Goal: Task Accomplishment & Management: Use online tool/utility

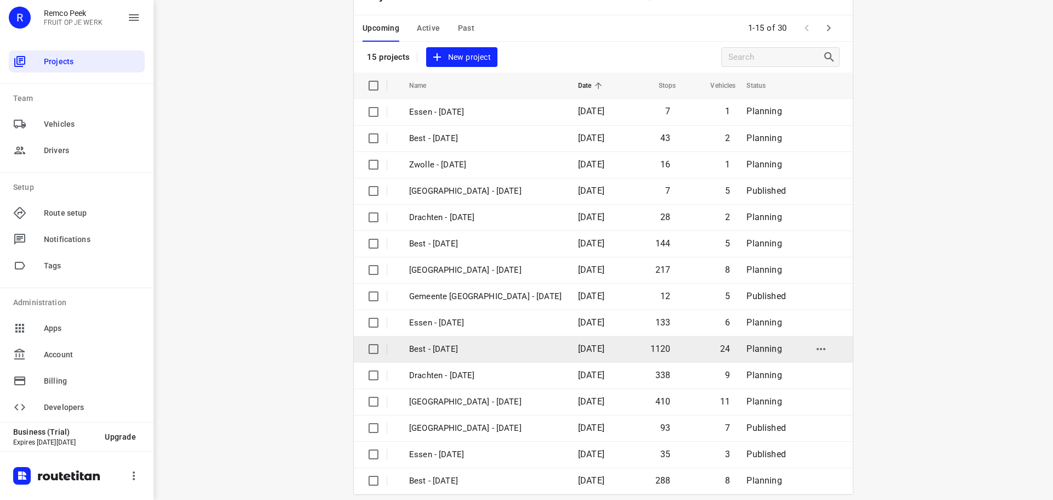
scroll to position [55, 0]
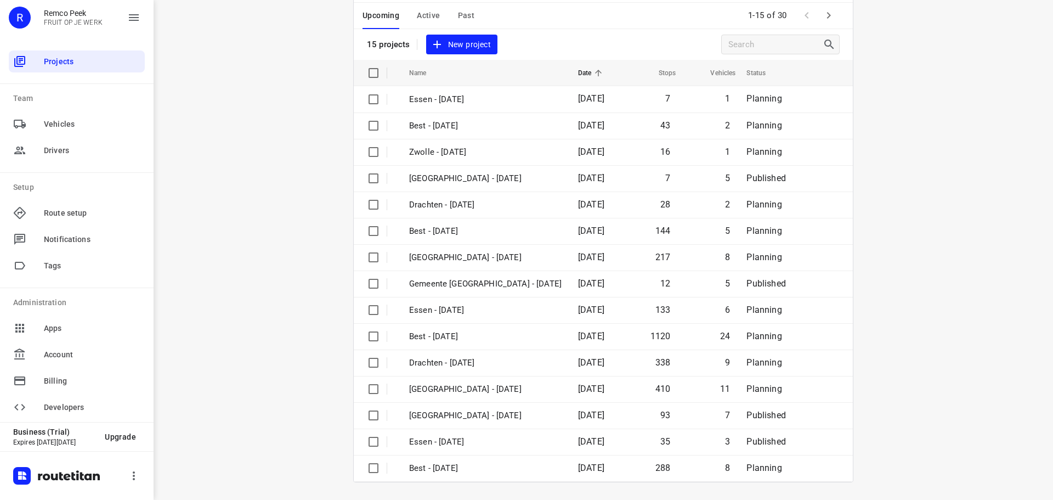
click at [830, 21] on icon "button" at bounding box center [828, 15] width 13 height 13
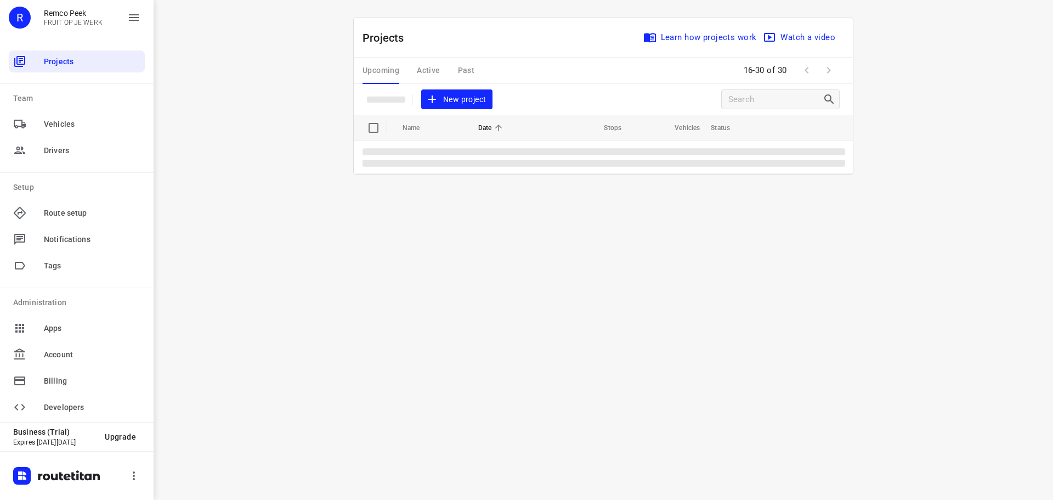
scroll to position [0, 0]
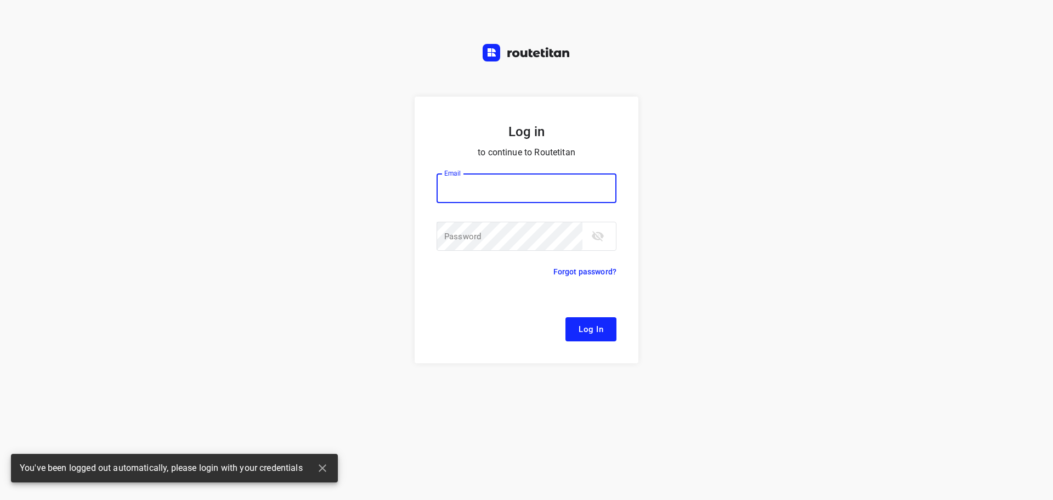
type input "[EMAIL_ADDRESS][DOMAIN_NAME]"
click at [597, 331] on span "Log In" at bounding box center [591, 329] width 25 height 14
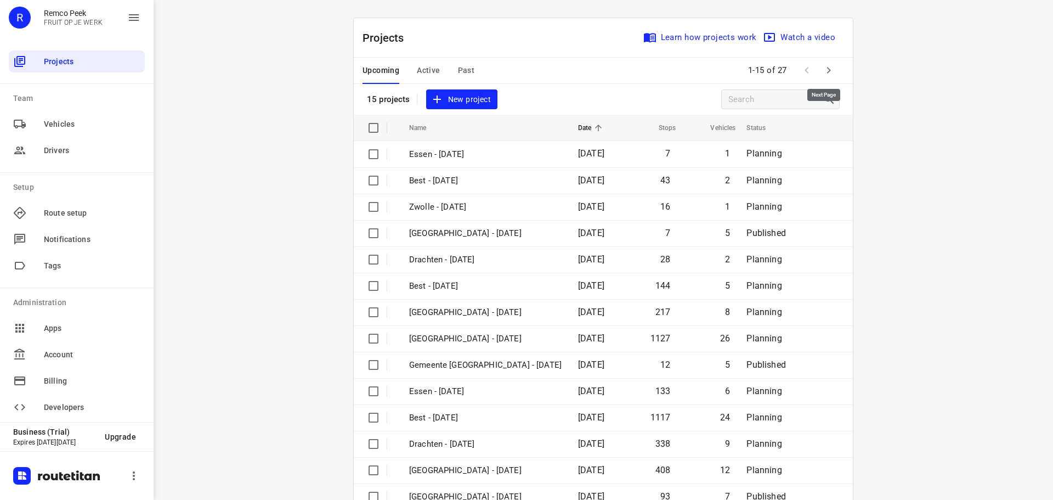
click at [823, 72] on icon "button" at bounding box center [828, 70] width 13 height 13
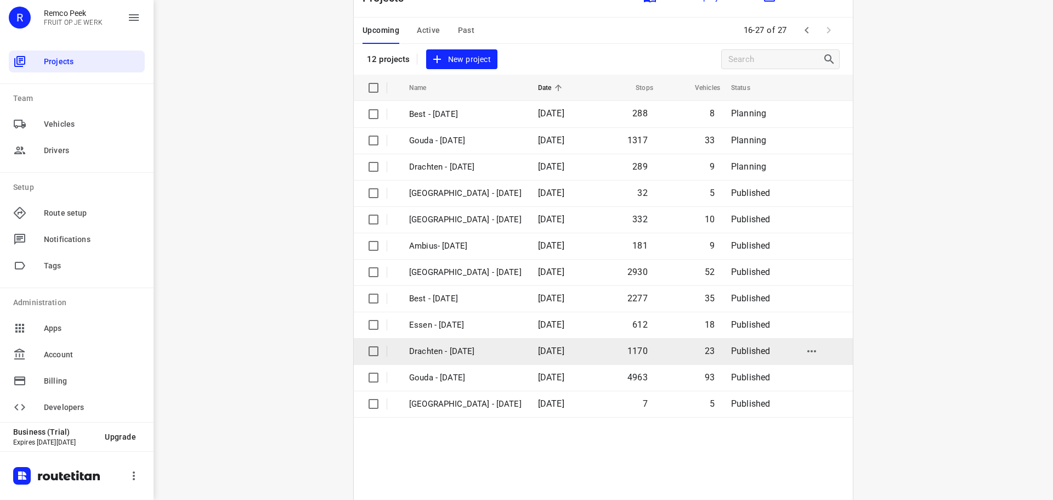
scroll to position [81, 0]
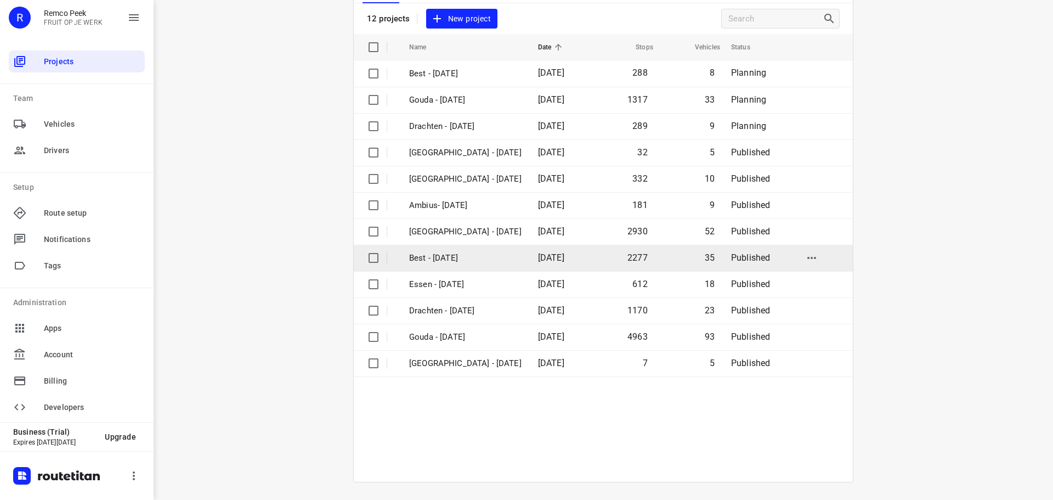
click at [450, 247] on td "Best - [DATE]" at bounding box center [463, 258] width 131 height 26
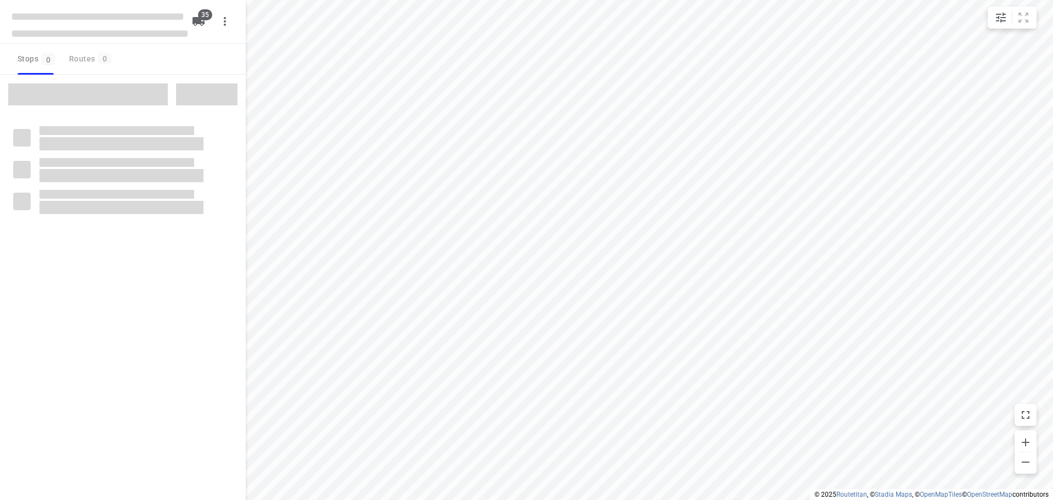
checkbox input "true"
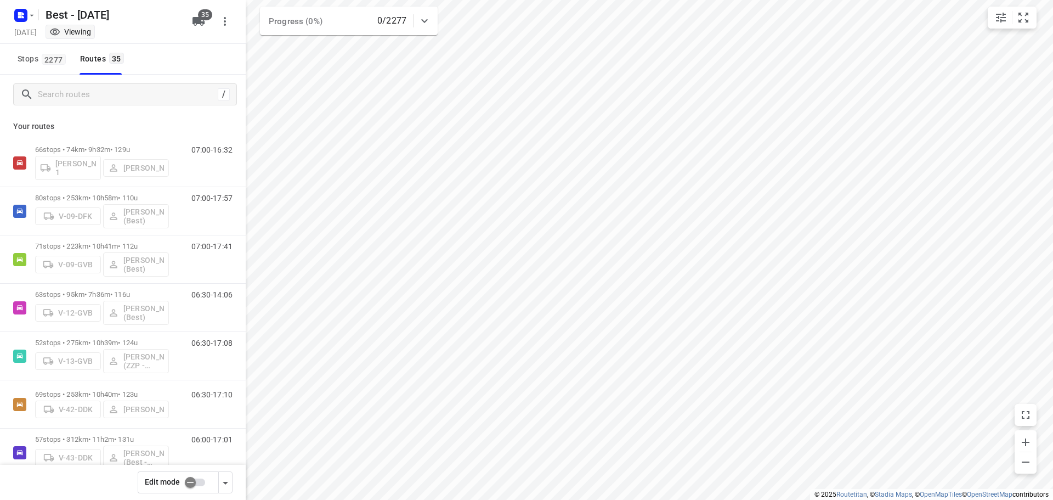
click at [201, 490] on input "checkbox" at bounding box center [190, 482] width 63 height 21
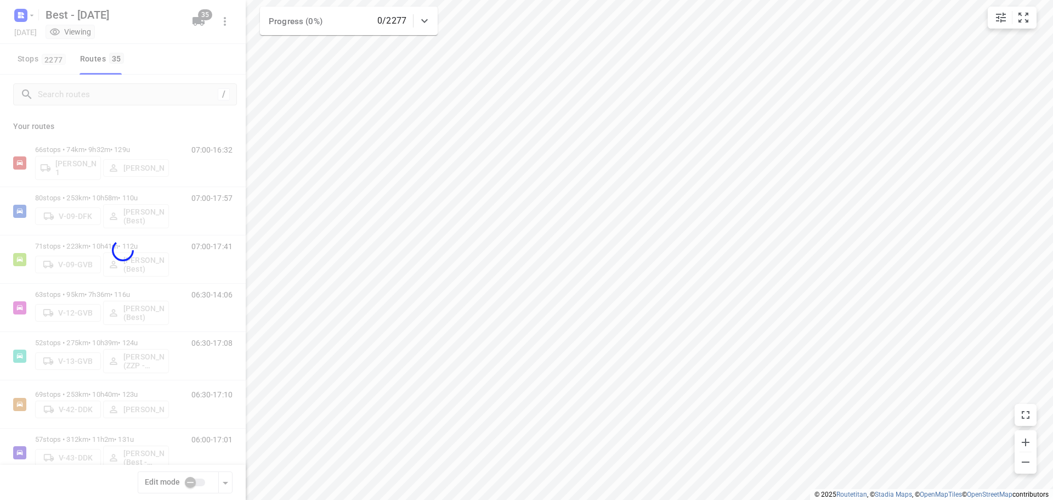
checkbox input "true"
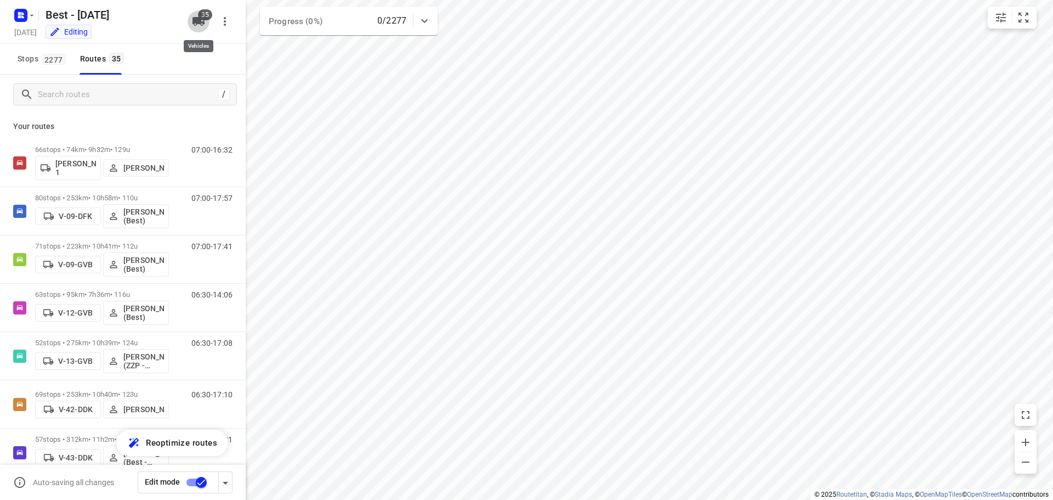
click at [197, 19] on icon "button" at bounding box center [198, 21] width 12 height 9
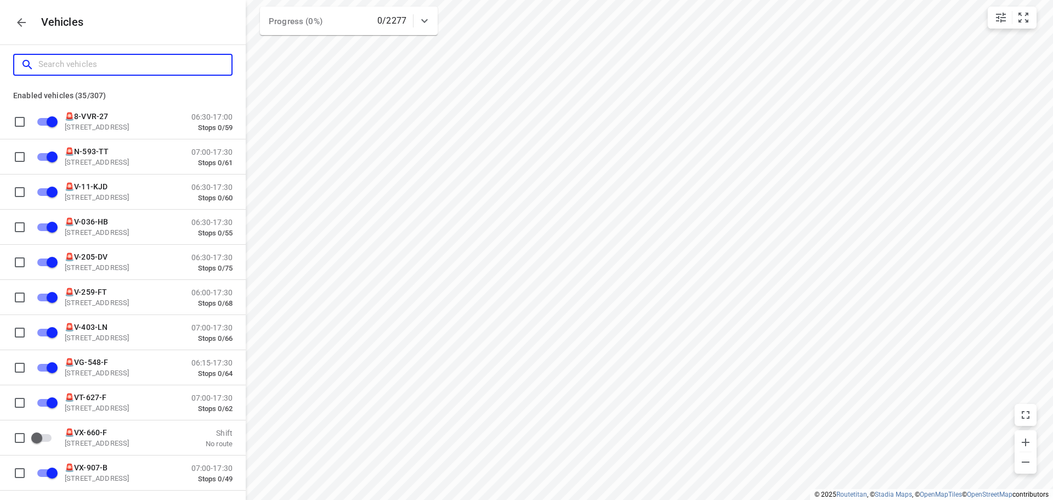
click at [170, 72] on input "Search vehicles" at bounding box center [134, 64] width 193 height 17
type input "a"
checkbox input "false"
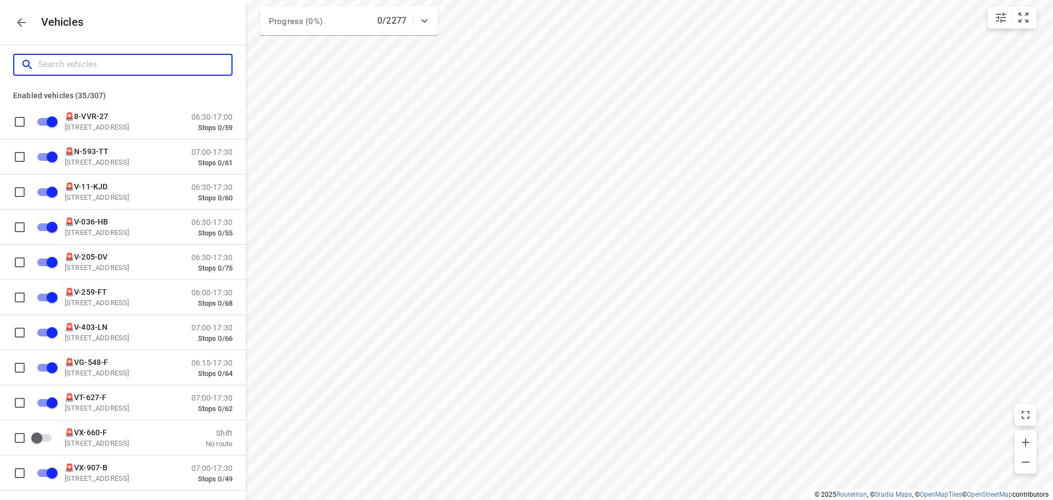
checkbox input "false"
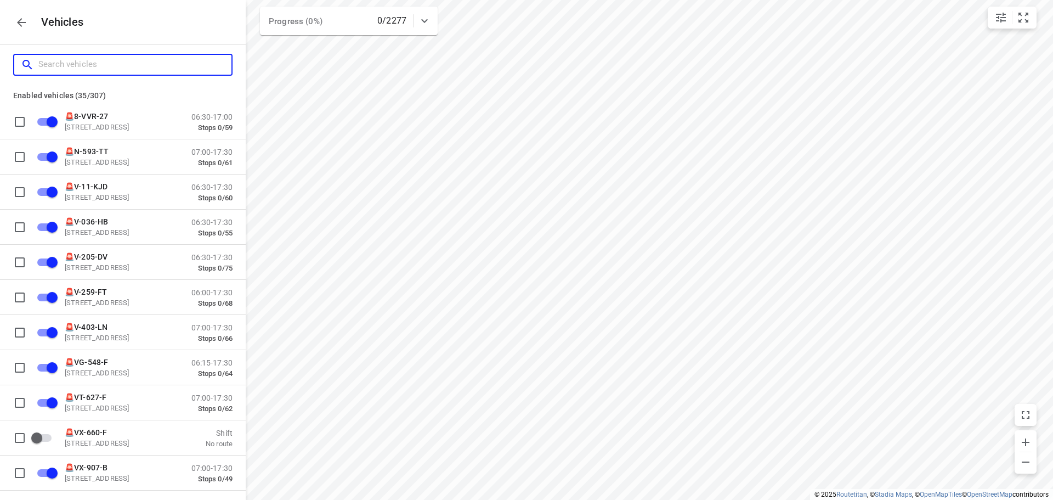
checkbox input "false"
type input "ad"
checkbox input "true"
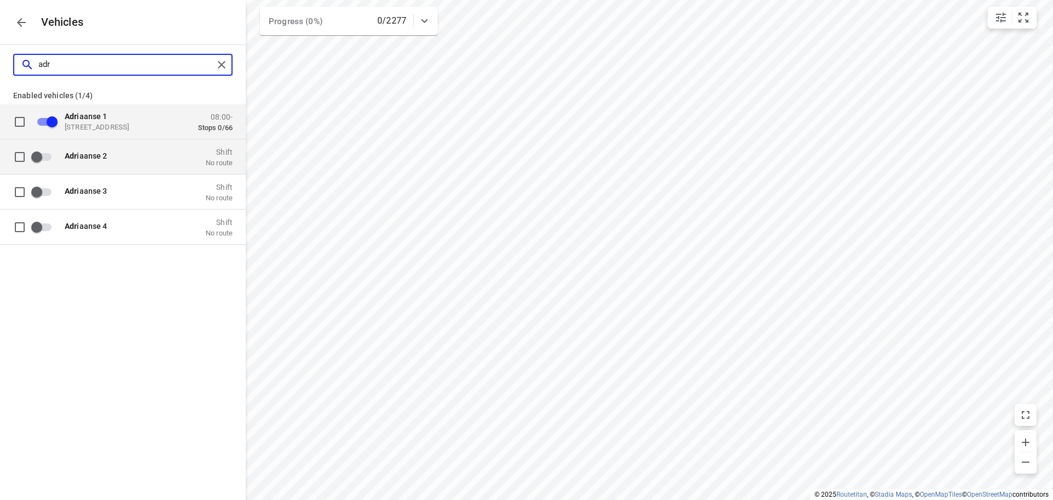
type input "adr"
click at [47, 156] on input "grid" at bounding box center [36, 156] width 63 height 21
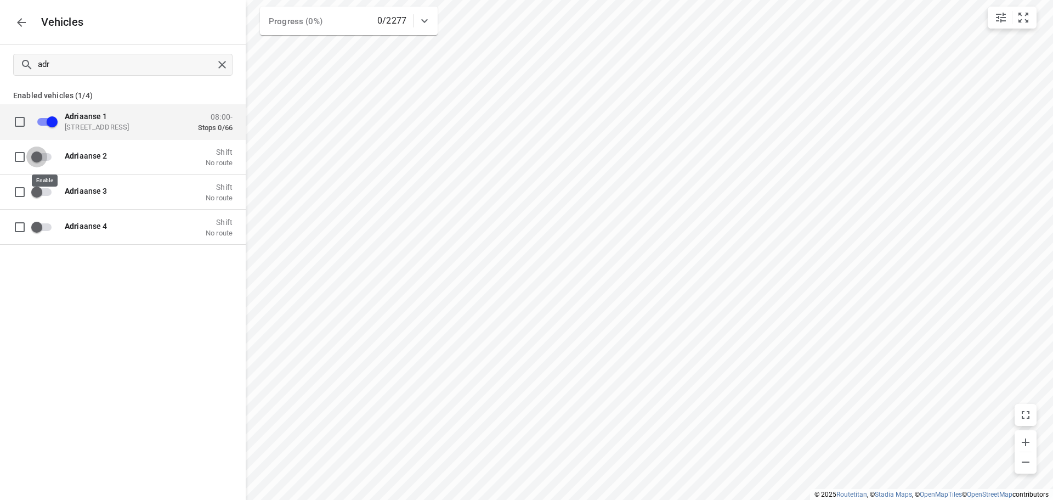
checkbox input "true"
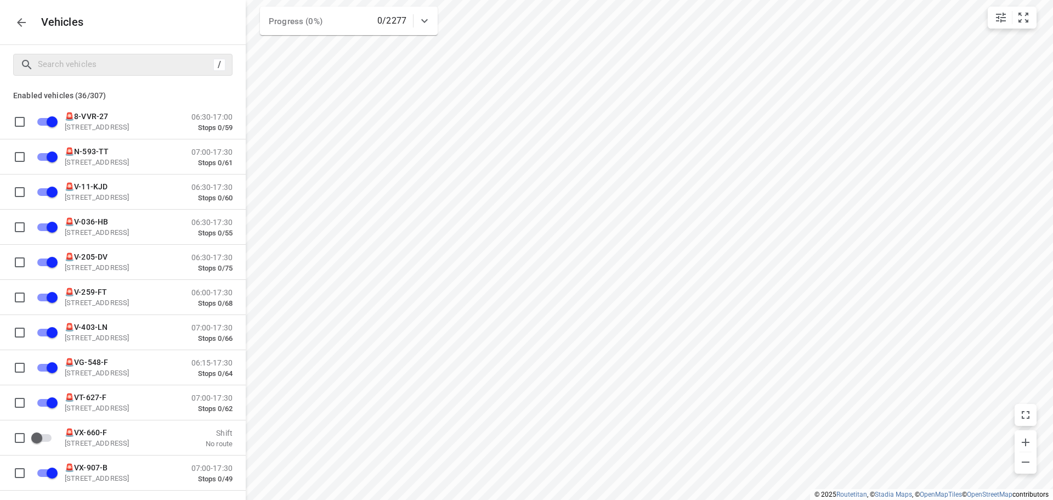
click at [13, 19] on button "button" at bounding box center [21, 23] width 22 height 22
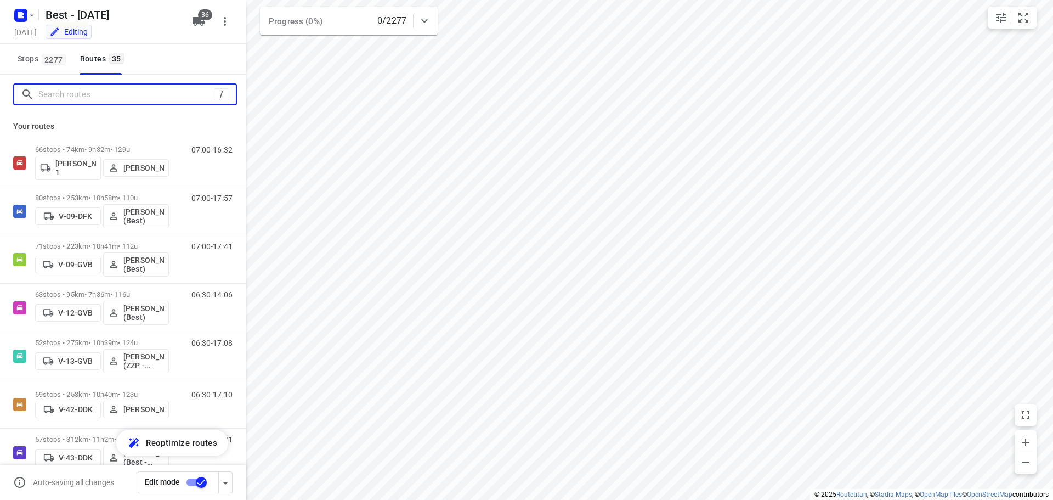
click at [113, 98] on input "Search routes" at bounding box center [125, 94] width 175 height 17
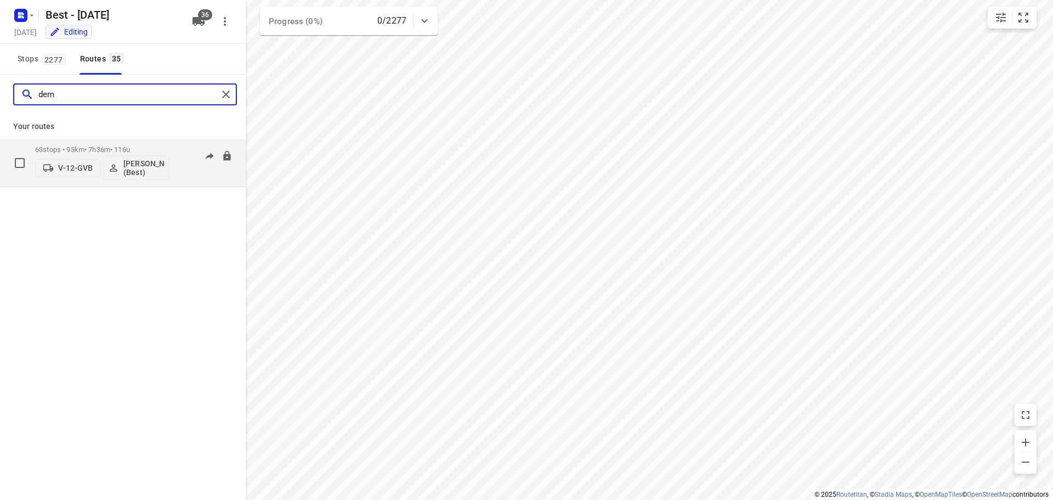
type input "dem"
click at [66, 166] on p "V-12-GVB" at bounding box center [75, 167] width 35 height 9
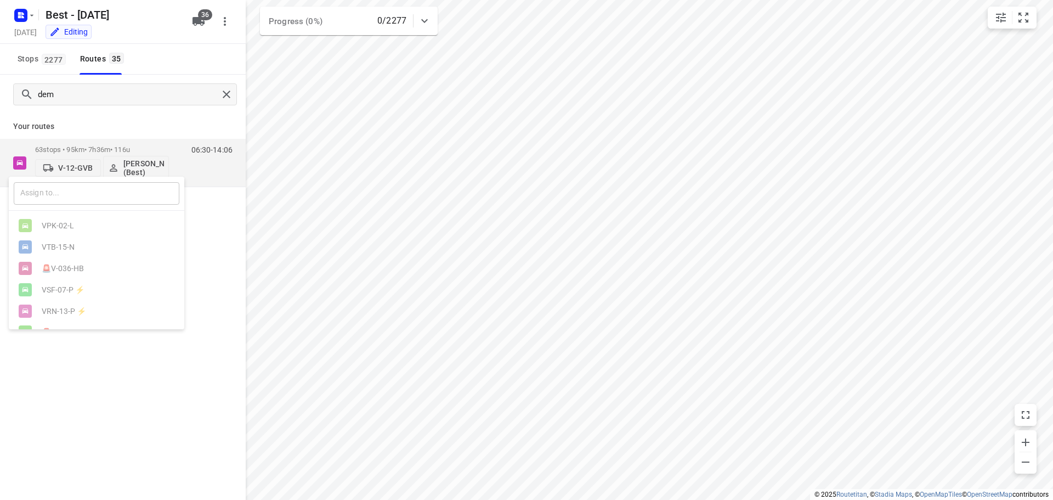
click at [123, 189] on input "text" at bounding box center [97, 193] width 166 height 22
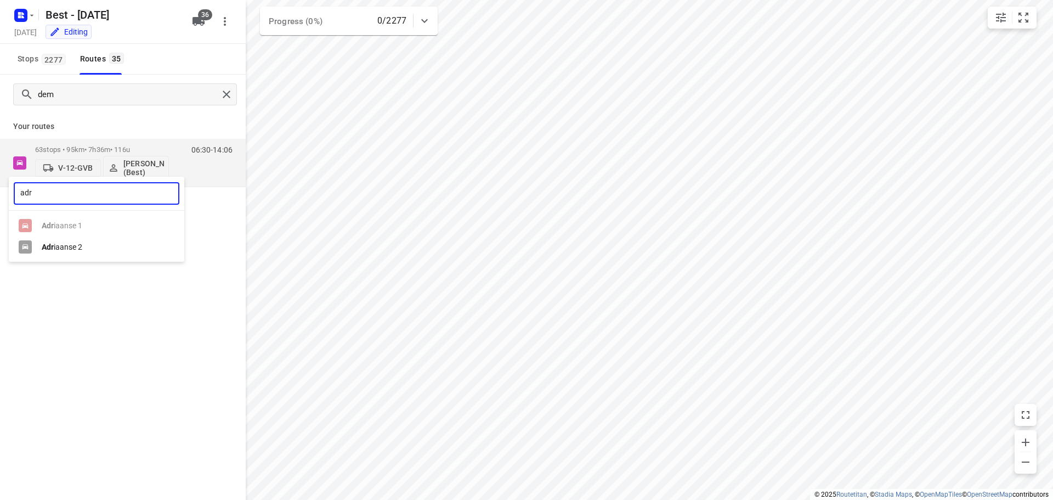
type input "adr"
click at [72, 236] on ul "Adr iaanse 1 Adr iaanse 2" at bounding box center [96, 236] width 175 height 43
click at [74, 243] on div "Adr iaanse 2" at bounding box center [99, 246] width 115 height 9
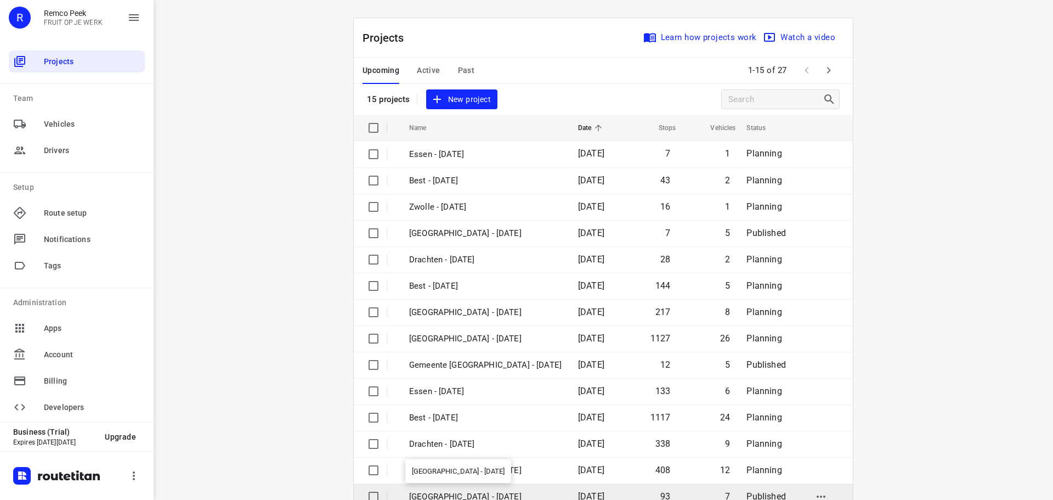
scroll to position [55, 0]
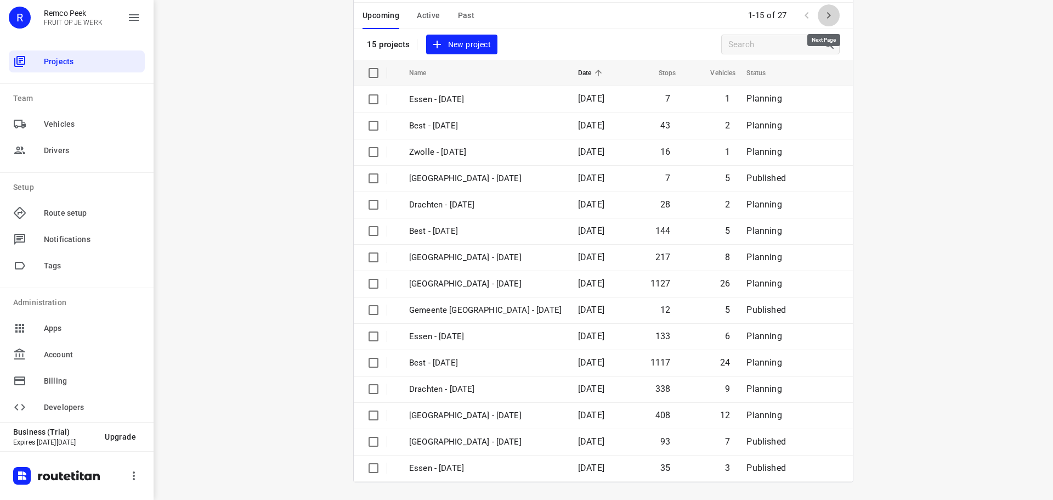
click at [823, 16] on icon "button" at bounding box center [828, 15] width 13 height 13
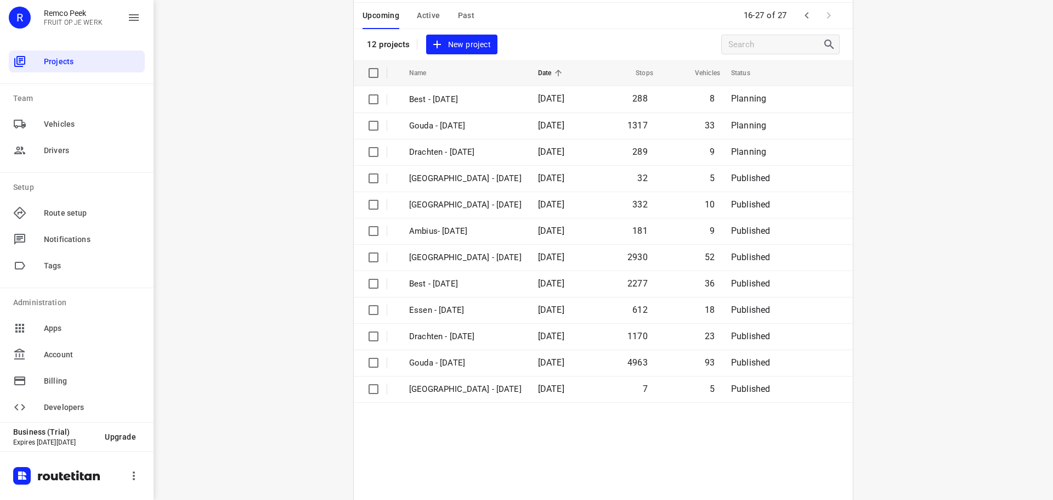
scroll to position [0, 0]
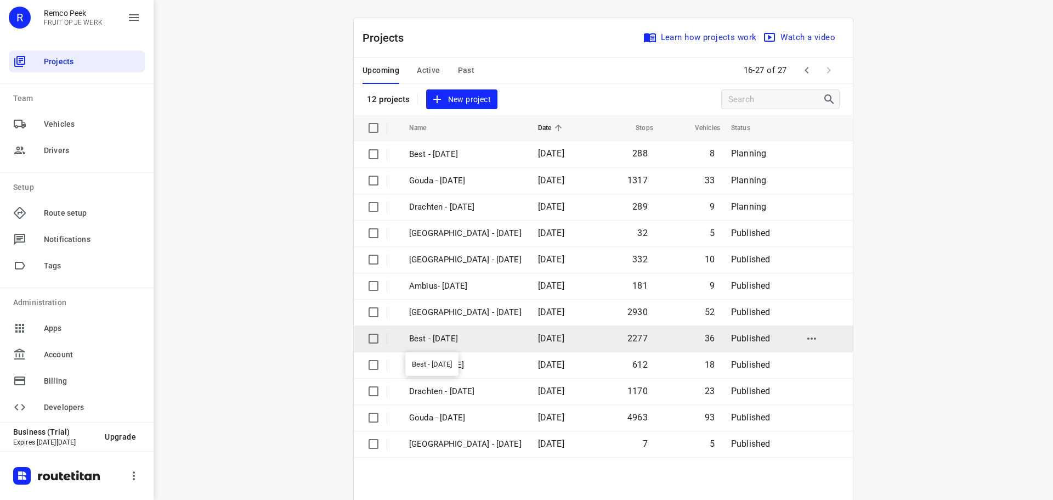
click at [445, 341] on p "Best - [DATE]" at bounding box center [465, 338] width 112 height 13
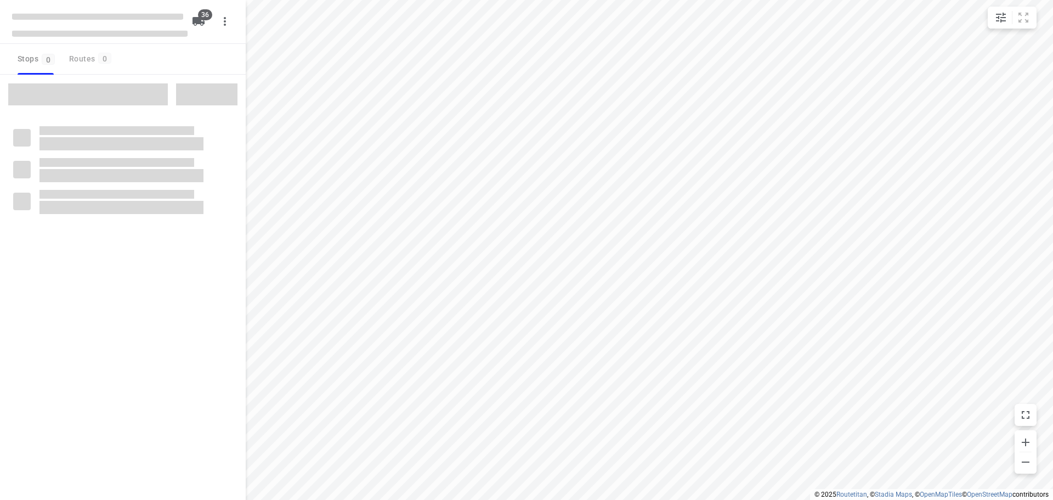
checkbox input "true"
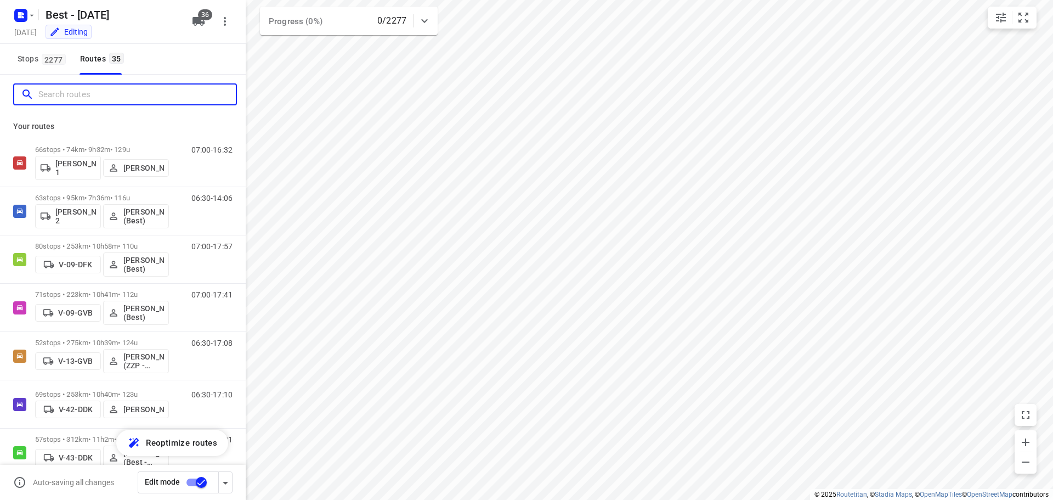
click at [118, 101] on input "Search routes" at bounding box center [136, 94] width 197 height 17
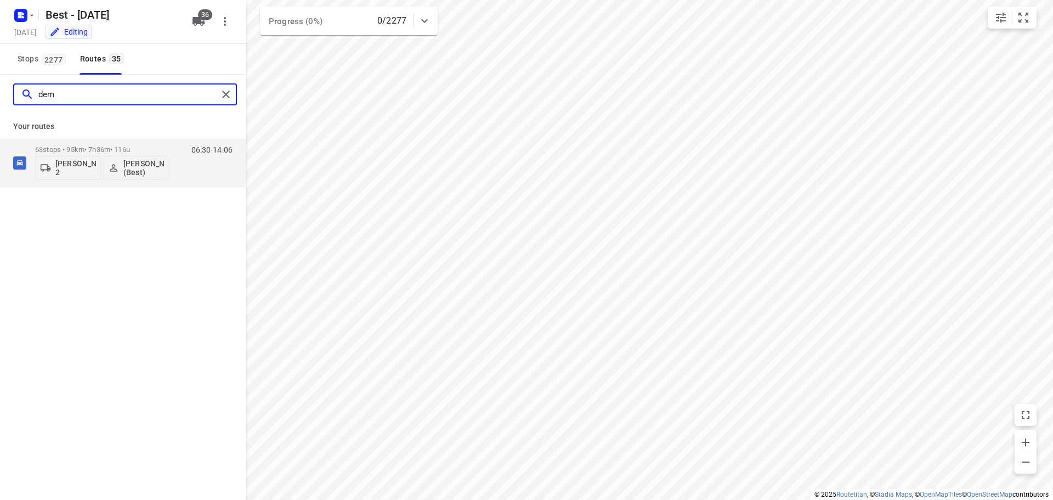
type input "dem"
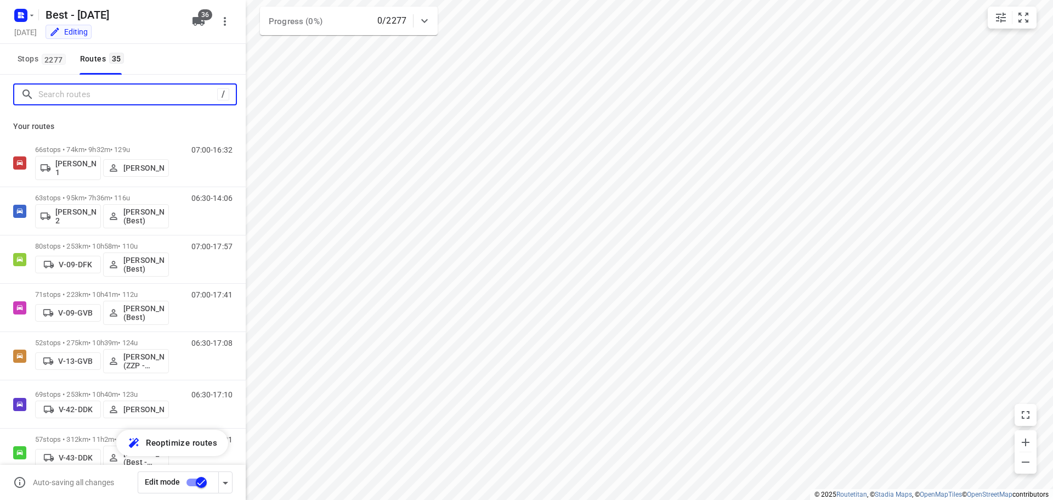
click at [137, 93] on input "Search routes" at bounding box center [127, 94] width 179 height 17
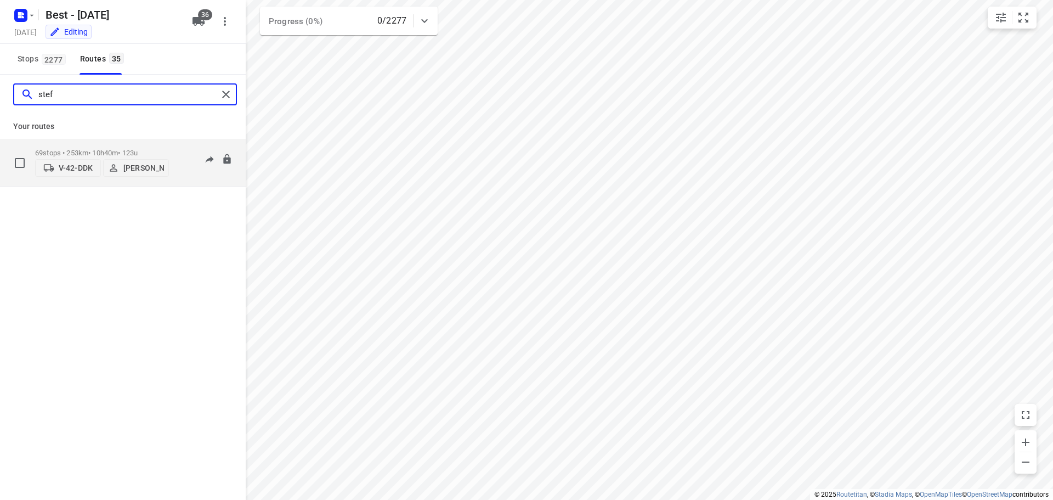
type input "stef"
click at [64, 165] on p "V-42-DDK" at bounding box center [76, 167] width 34 height 9
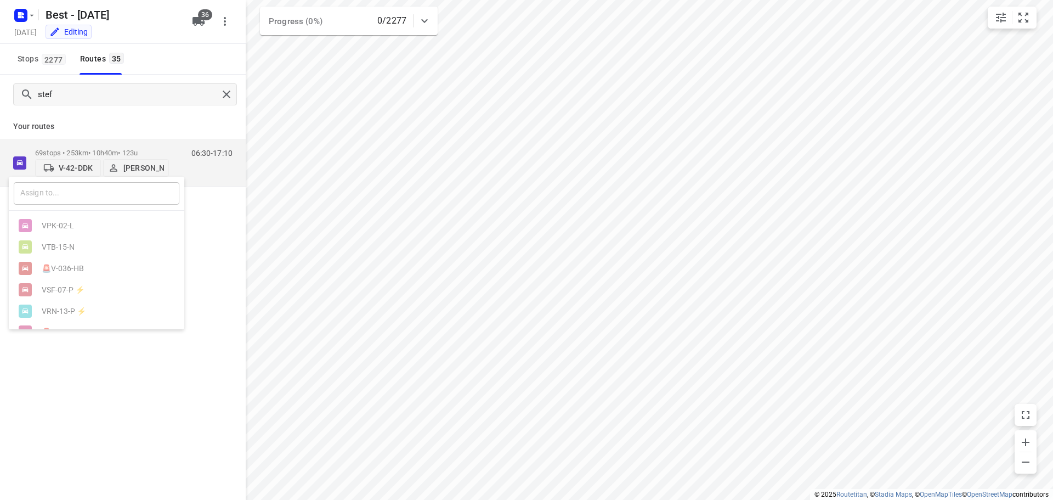
click at [64, 196] on input "text" at bounding box center [97, 193] width 166 height 22
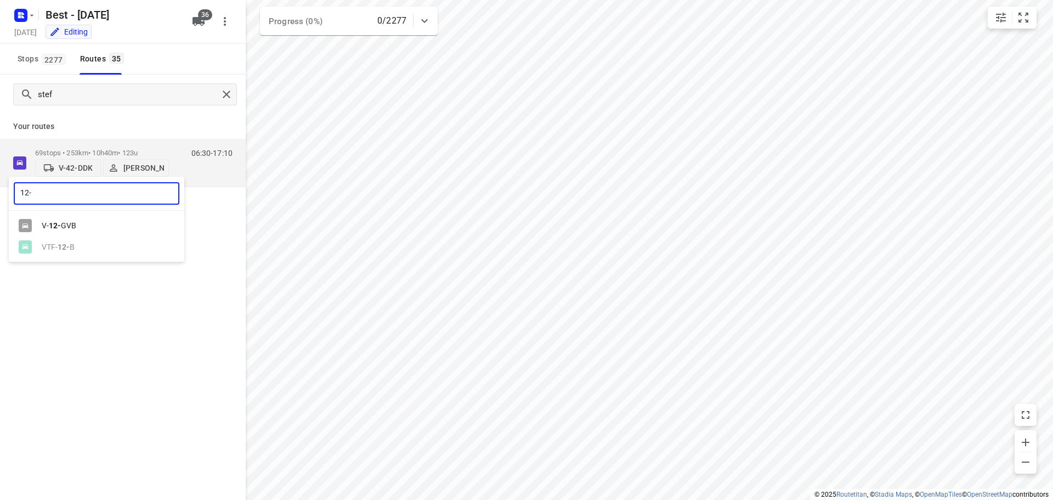
type input "12-"
drag, startPoint x: 68, startPoint y: 224, endPoint x: 135, endPoint y: 487, distance: 271.1
click at [68, 225] on div "V- 12- GVB" at bounding box center [99, 225] width 115 height 9
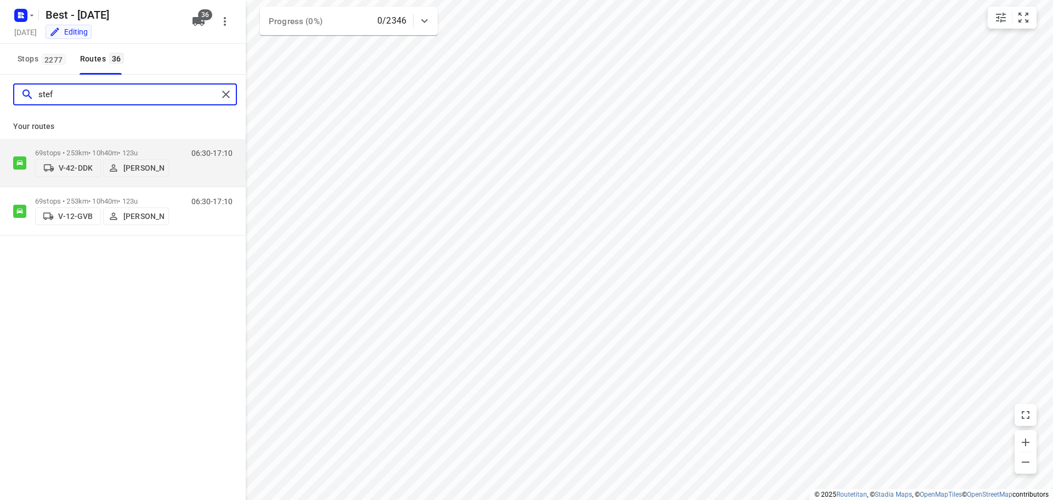
drag, startPoint x: 81, startPoint y: 96, endPoint x: -2, endPoint y: 91, distance: 83.0
click at [0, 91] on html "i © 2025 Routetitan , © Stadia Maps , © OpenMapTiles © OpenStreetMap contributo…" at bounding box center [526, 250] width 1053 height 500
type input "demi"
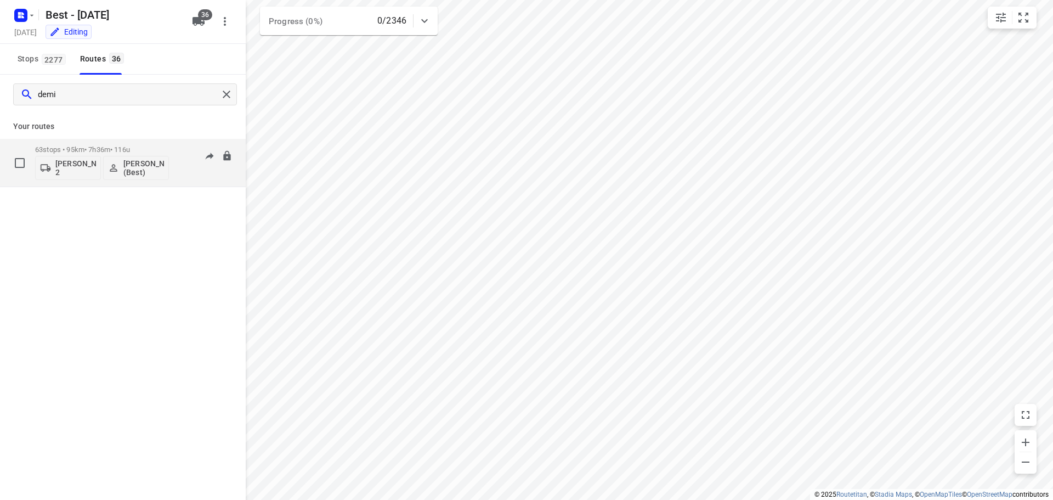
click at [65, 156] on button "[PERSON_NAME] 2" at bounding box center [68, 168] width 66 height 24
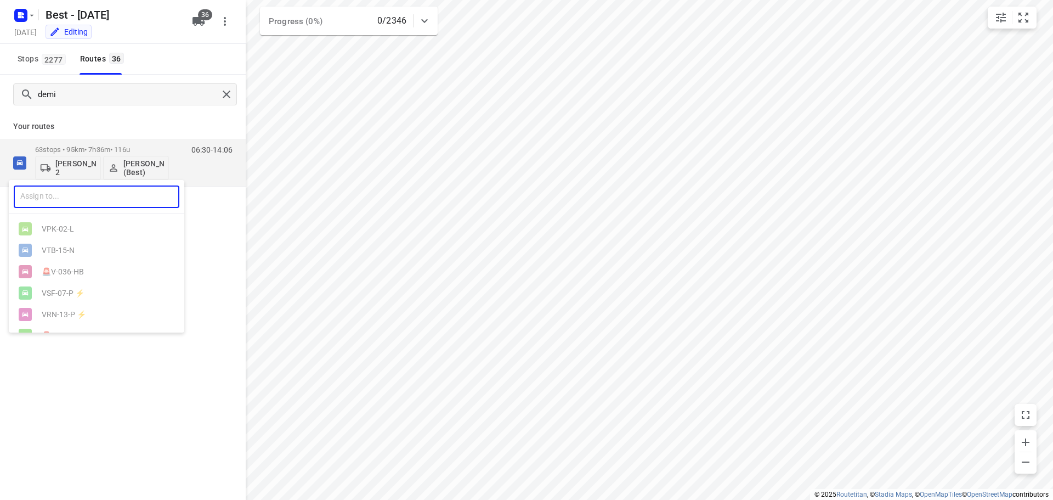
click at [68, 192] on input "text" at bounding box center [97, 196] width 166 height 22
type input "42"
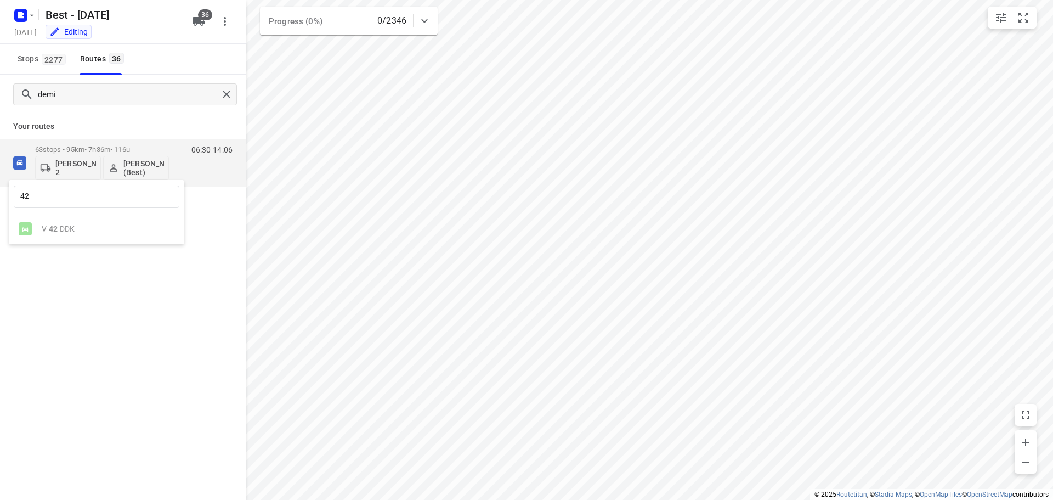
click at [59, 232] on ul "V- 42 -DDK" at bounding box center [96, 228] width 175 height 21
drag, startPoint x: 87, startPoint y: 365, endPoint x: 76, endPoint y: 155, distance: 210.3
click at [88, 354] on div at bounding box center [526, 250] width 1053 height 500
click at [74, 101] on input "demi" at bounding box center [127, 94] width 179 height 17
click at [65, 8] on h5 "Best - [DATE]" at bounding box center [112, 15] width 142 height 18
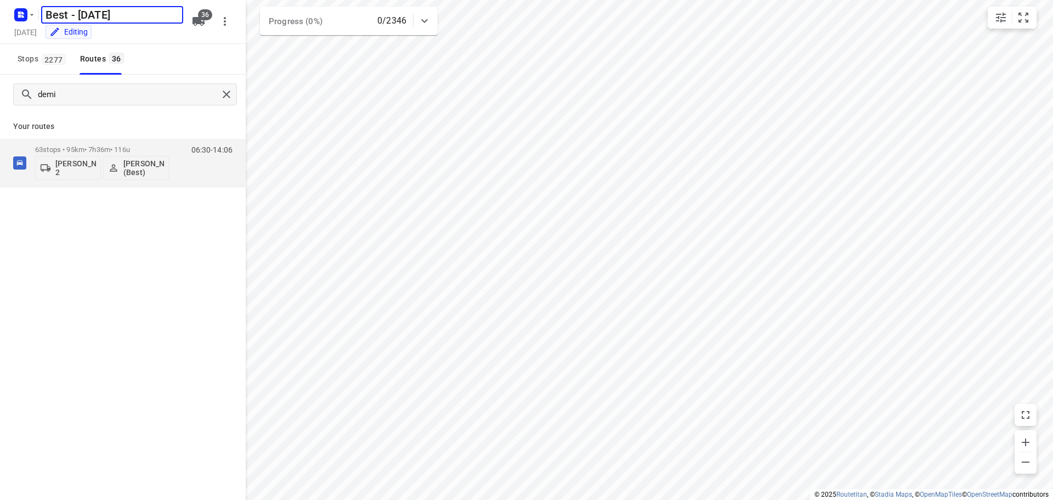
click at [35, 10] on div at bounding box center [23, 14] width 26 height 21
click at [33, 12] on icon "button" at bounding box center [31, 15] width 9 height 9
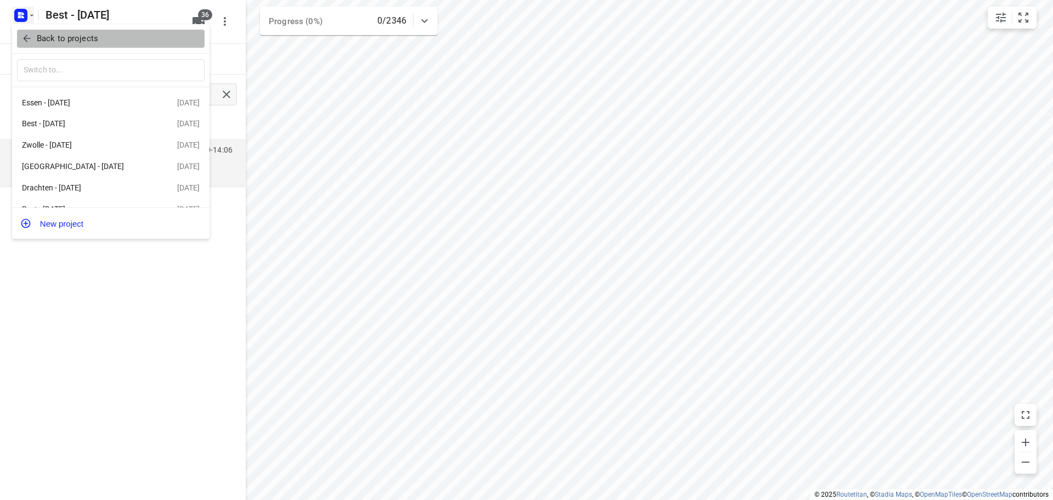
click at [22, 38] on icon "button" at bounding box center [26, 38] width 11 height 11
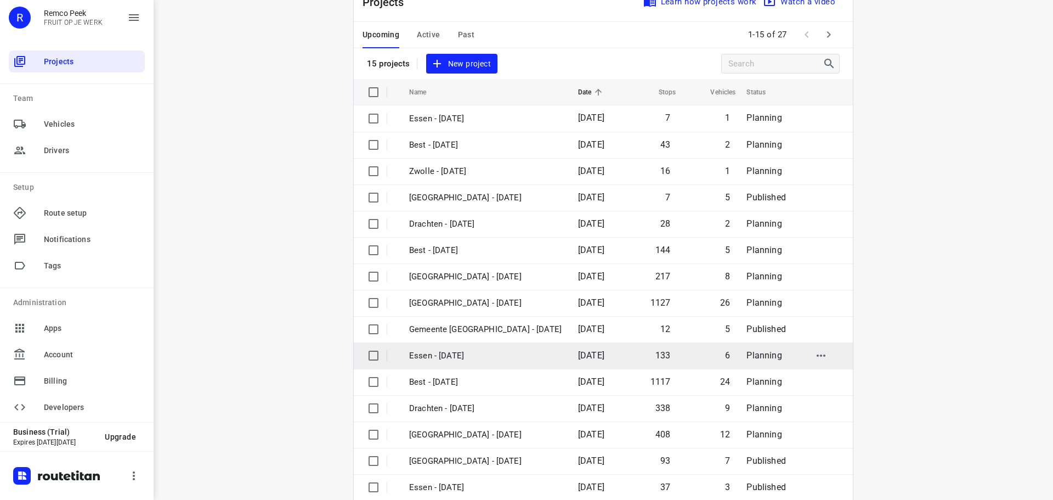
scroll to position [55, 0]
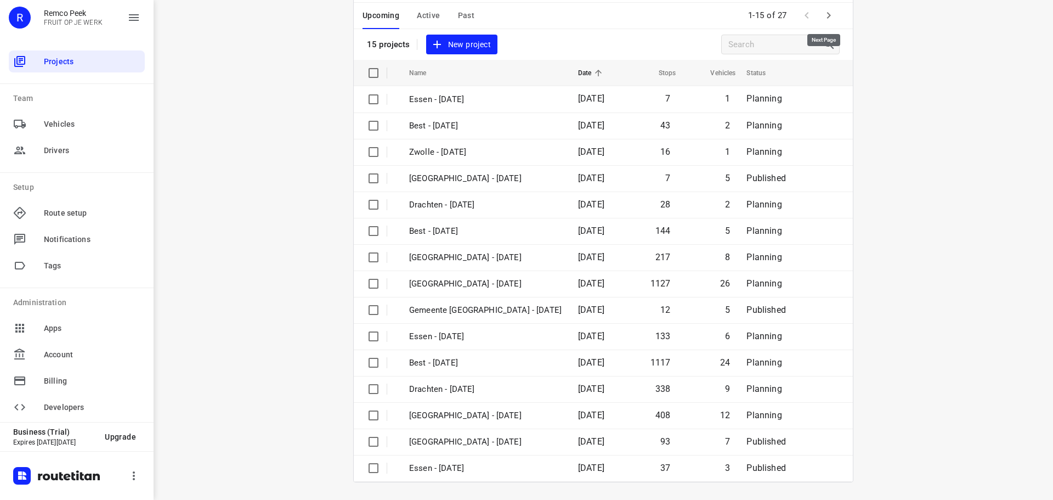
click at [827, 13] on icon "button" at bounding box center [829, 15] width 4 height 7
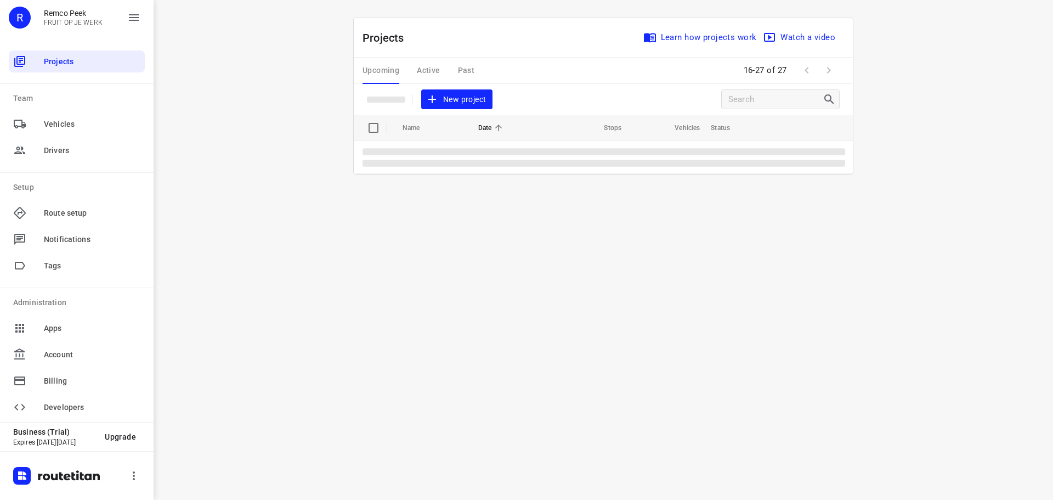
scroll to position [0, 0]
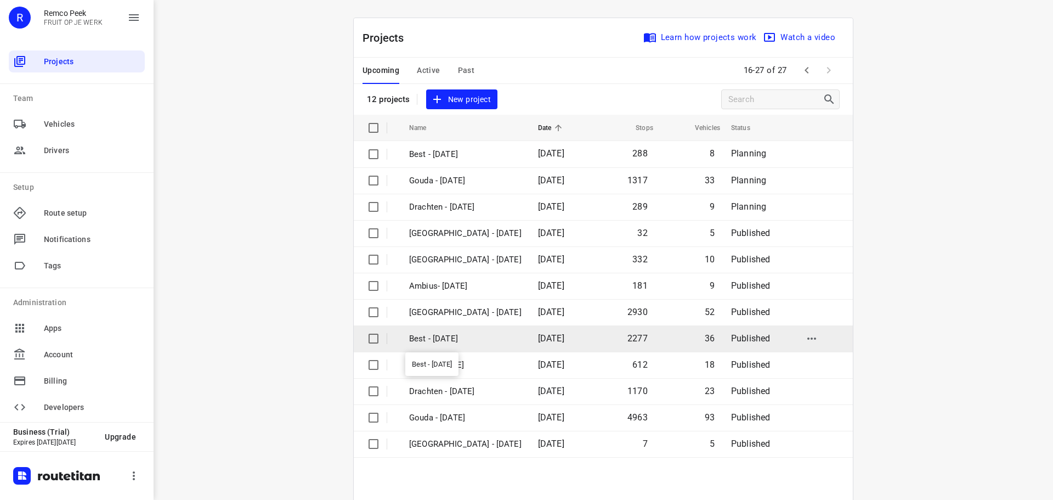
click at [447, 343] on p "Best - [DATE]" at bounding box center [465, 338] width 112 height 13
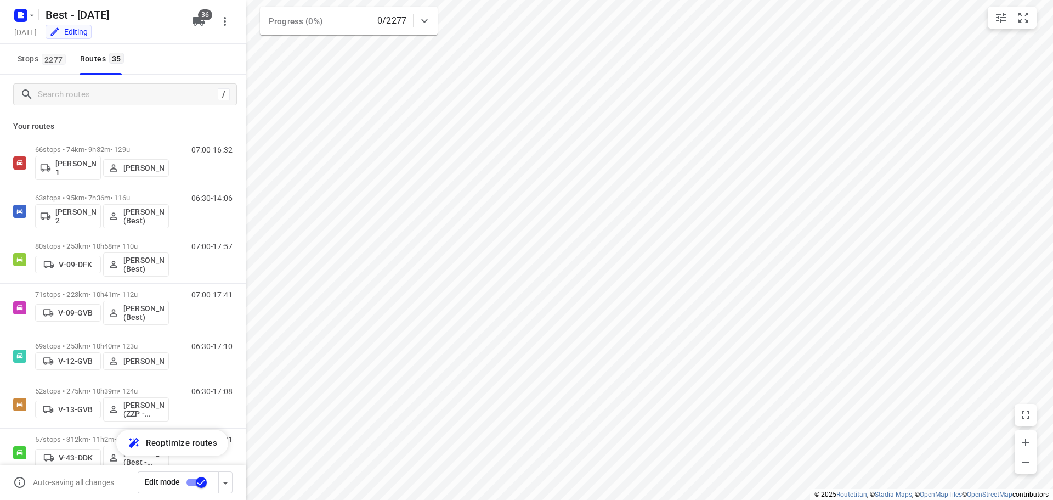
checkbox input "true"
click at [108, 96] on input "Search routes" at bounding box center [125, 94] width 175 height 17
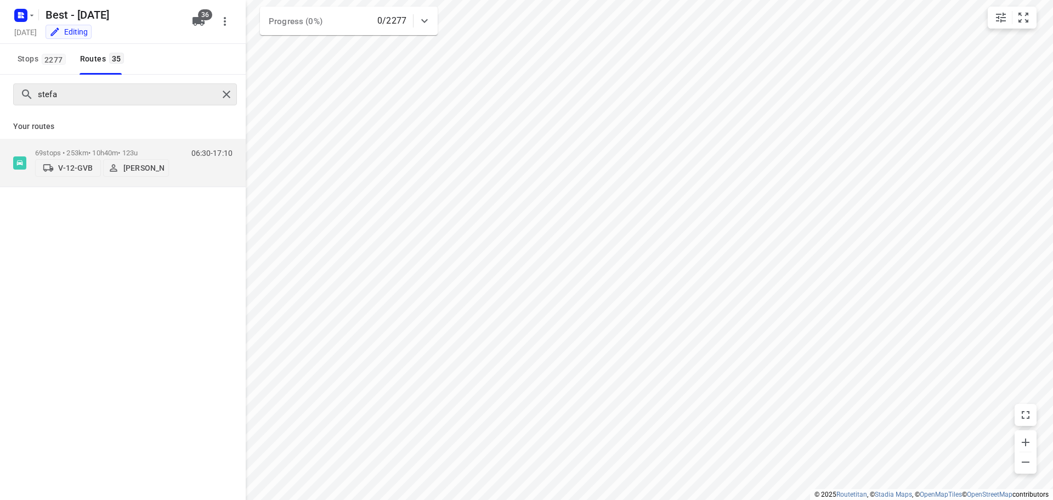
drag, startPoint x: 107, startPoint y: 103, endPoint x: 103, endPoint y: 97, distance: 8.2
click at [105, 103] on div "stefa" at bounding box center [125, 94] width 224 height 22
drag, startPoint x: 103, startPoint y: 96, endPoint x: -61, endPoint y: 83, distance: 163.9
click at [0, 83] on html "i © 2025 Routetitan , © Stadia Maps , © OpenMapTiles © OpenStreetMap contributo…" at bounding box center [526, 250] width 1053 height 500
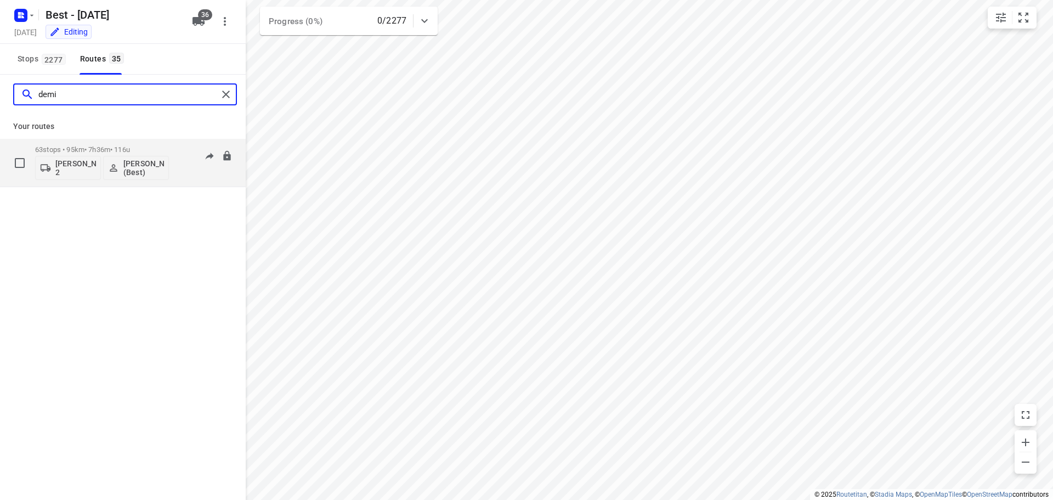
type input "demi"
click at [60, 170] on p "[PERSON_NAME] 2" at bounding box center [75, 168] width 41 height 18
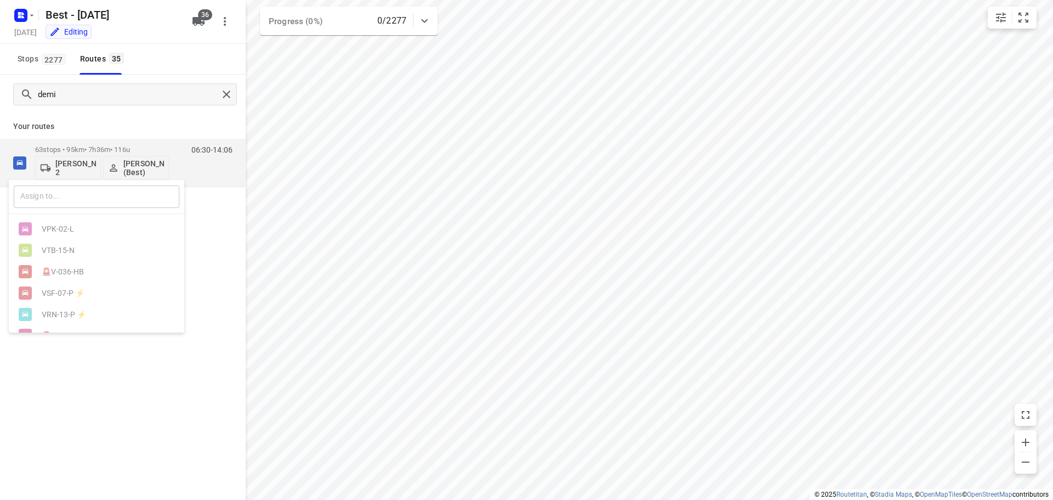
click at [72, 191] on input "text" at bounding box center [97, 196] width 166 height 22
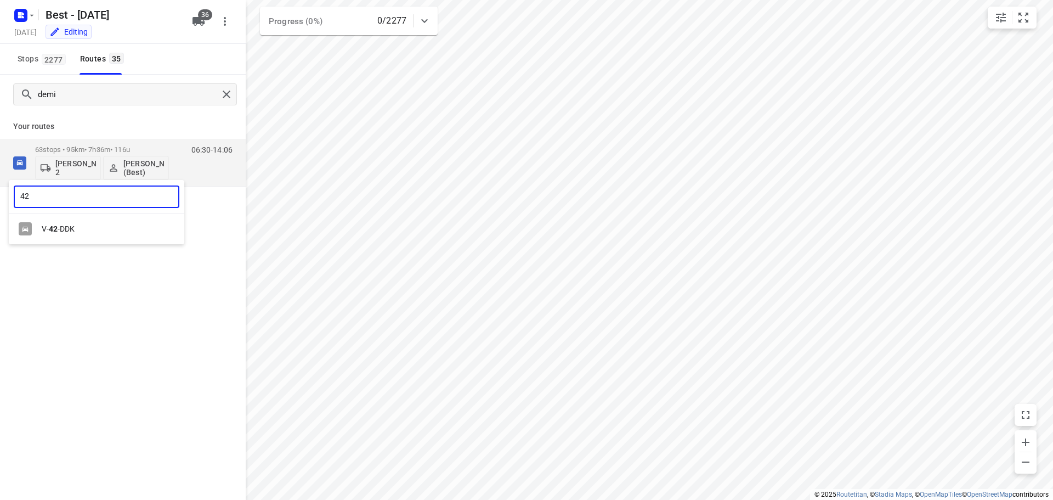
type input "42"
click at [55, 227] on b "42" at bounding box center [53, 228] width 9 height 9
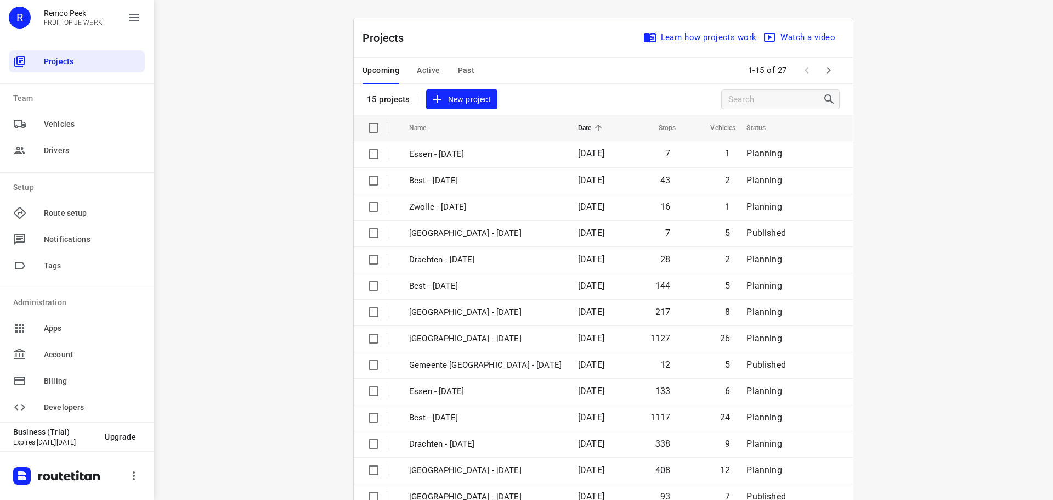
click at [822, 75] on icon "button" at bounding box center [828, 70] width 13 height 13
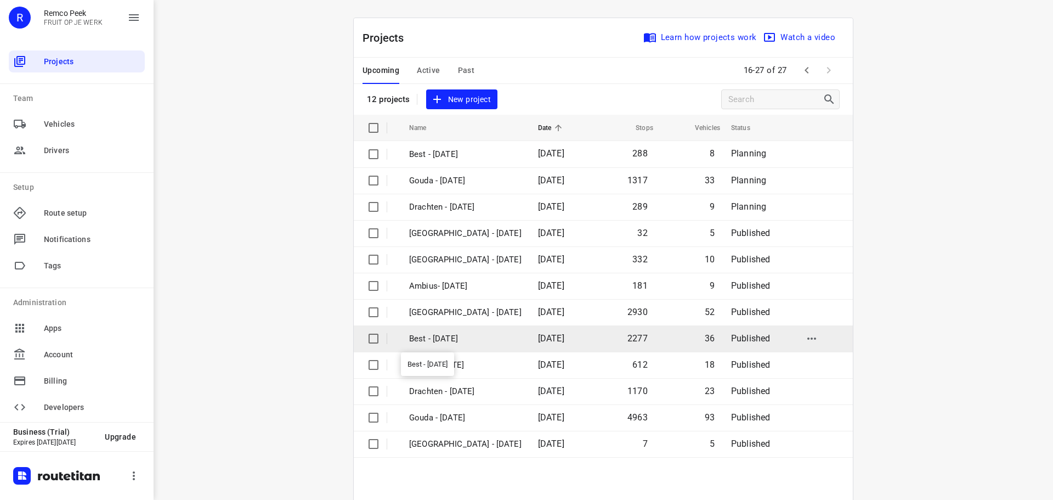
click at [452, 343] on p "Best - [DATE]" at bounding box center [465, 338] width 112 height 13
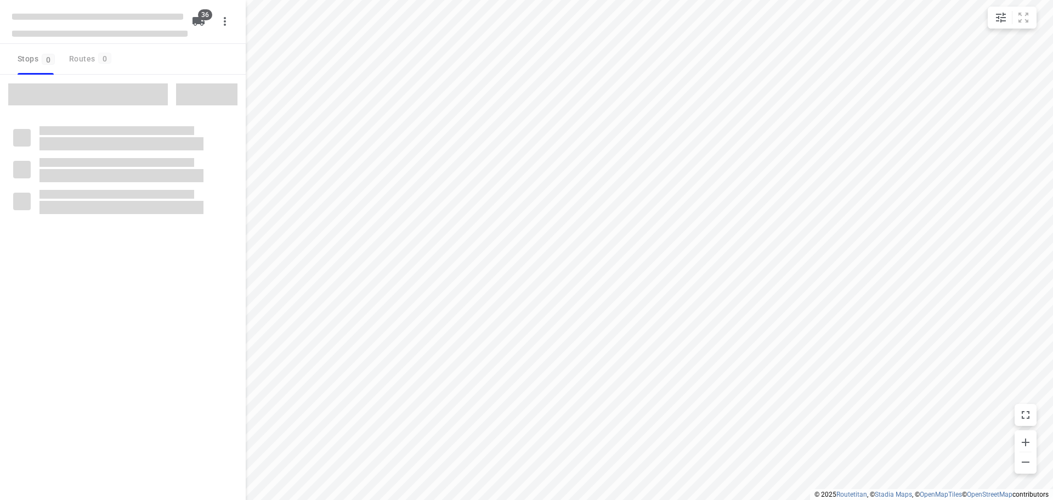
checkbox input "true"
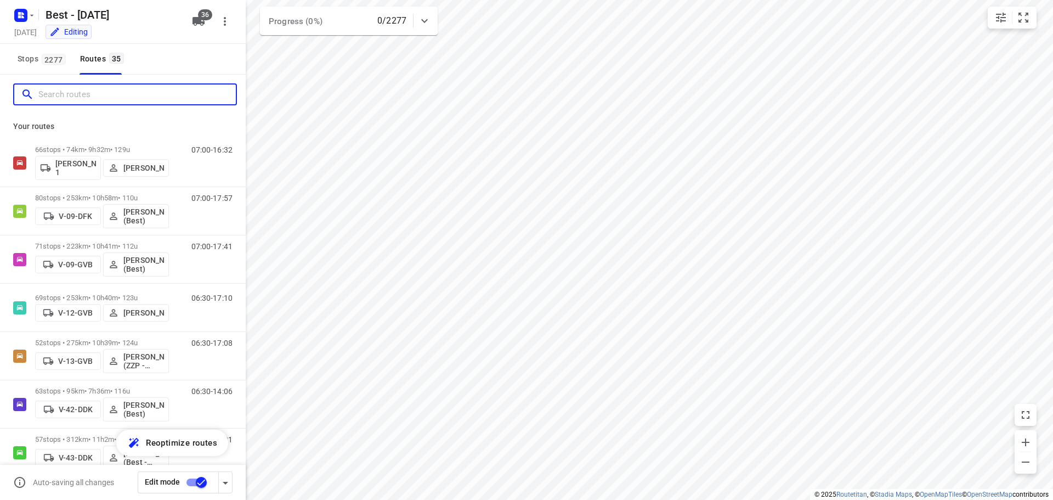
click at [101, 103] on input "Search routes" at bounding box center [136, 94] width 197 height 17
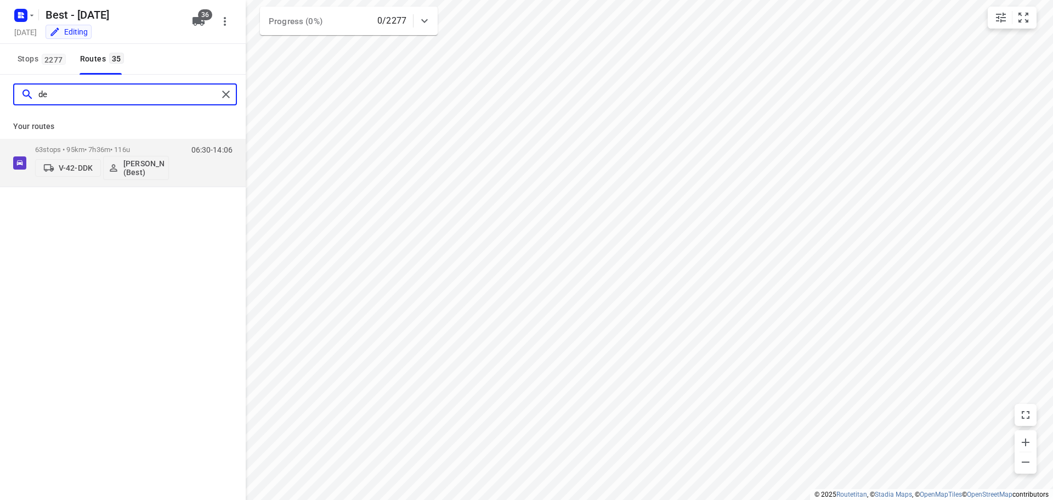
type input "d"
type input "stef"
click at [191, 362] on div "stef Your routes 69 stops • 253km • 10h40m • 123u V-12-GVB Stefan van Dijck 06:…" at bounding box center [123, 303] width 246 height 456
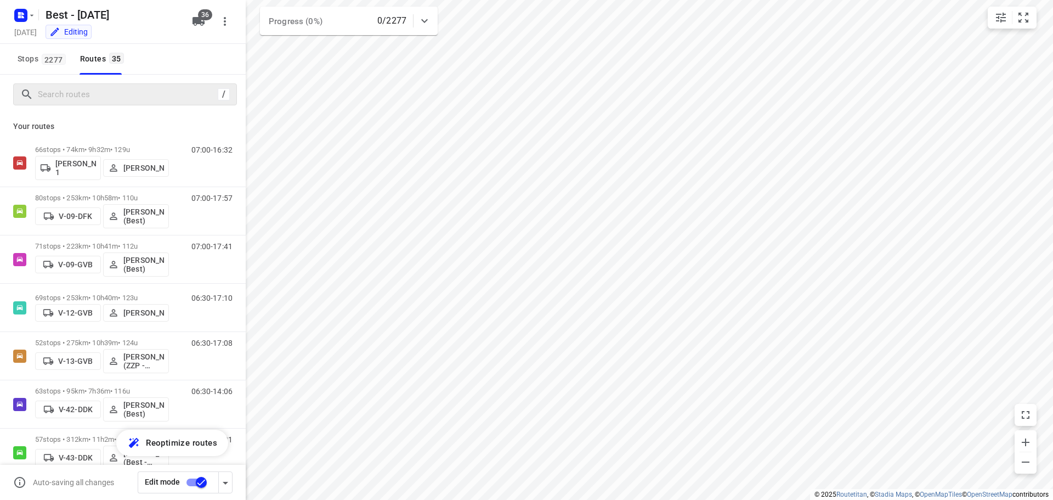
click at [196, 489] on input "checkbox" at bounding box center [201, 482] width 63 height 21
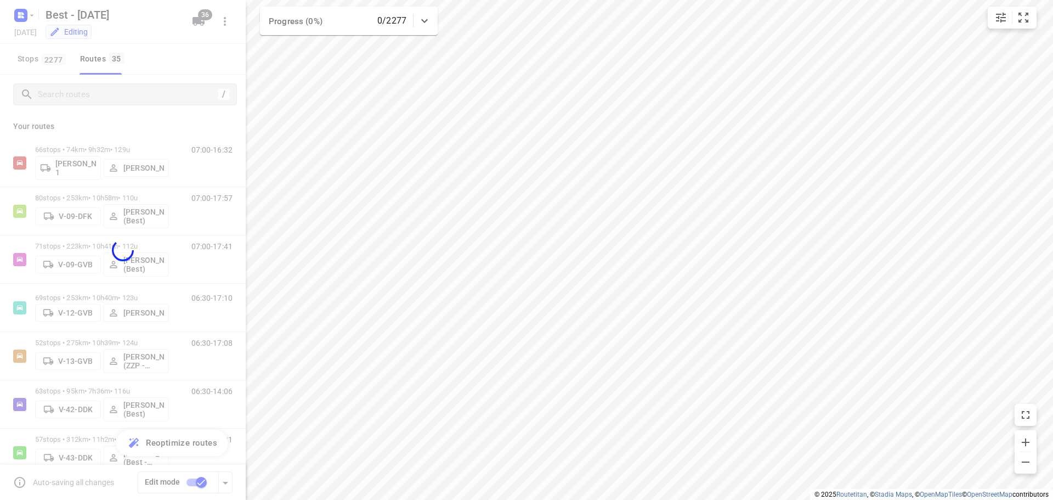
checkbox input "false"
